Goal: Information Seeking & Learning: Learn about a topic

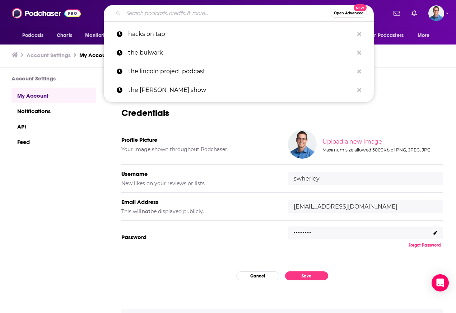
click at [143, 14] on input "Search podcasts, credits, & more..." at bounding box center [226, 13] width 207 height 11
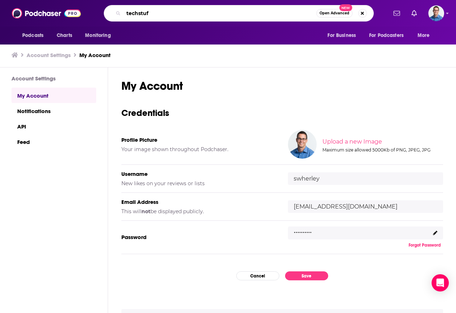
type input "techstuff"
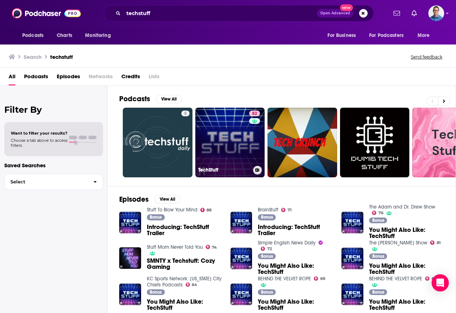
click at [213, 126] on link "82 TechStuff" at bounding box center [230, 143] width 70 height 70
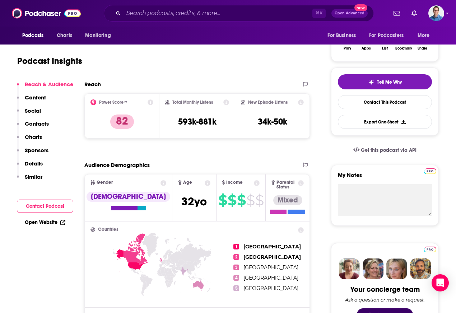
scroll to position [129, 0]
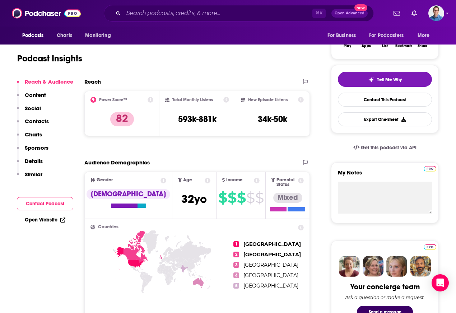
click at [34, 121] on p "Contacts" at bounding box center [37, 121] width 24 height 7
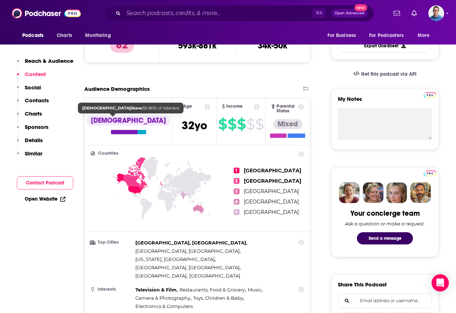
scroll to position [200, 0]
